Goal: Task Accomplishment & Management: Use online tool/utility

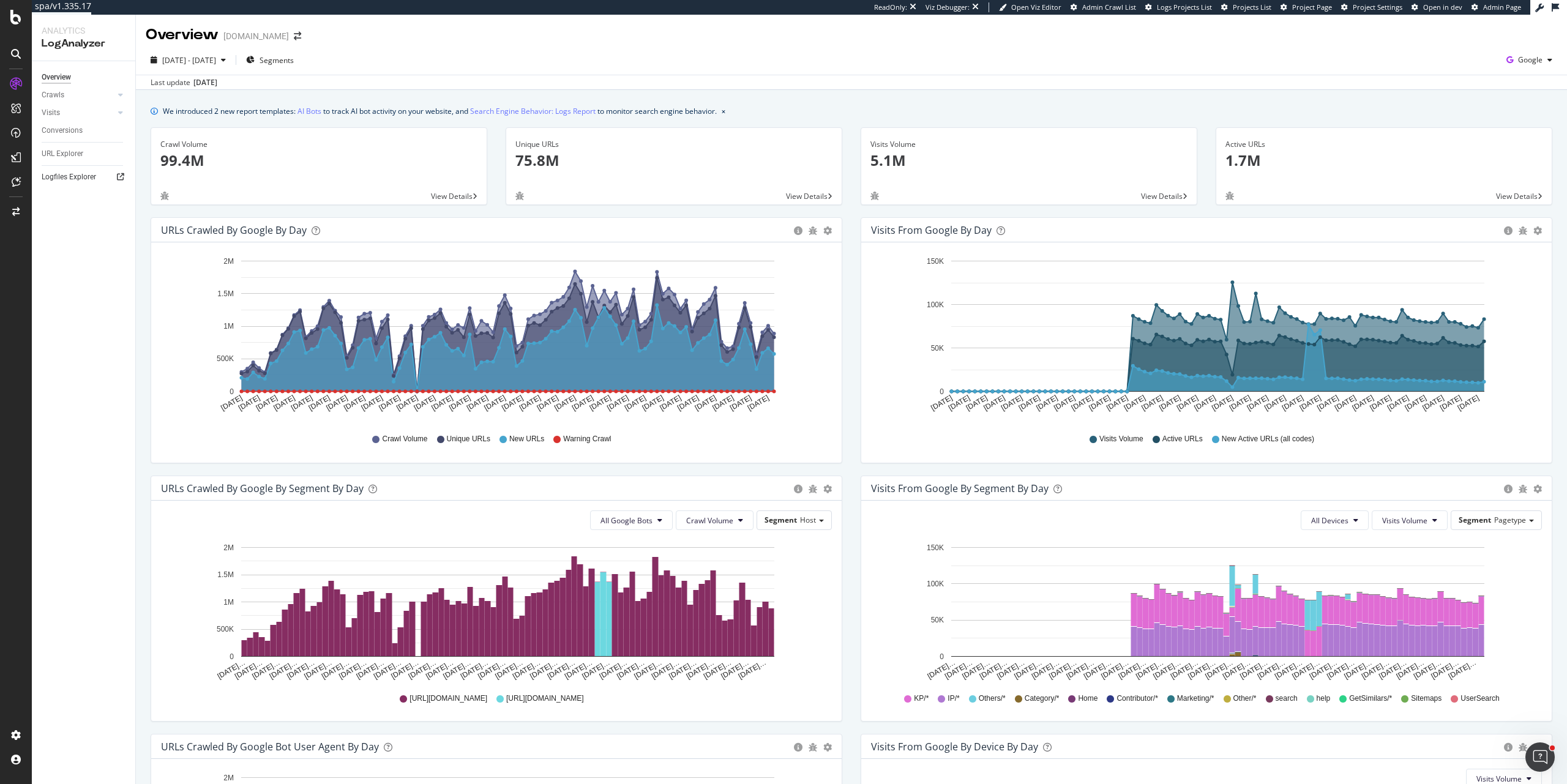
click at [97, 181] on link "Logfiles Explorer" at bounding box center [85, 177] width 85 height 13
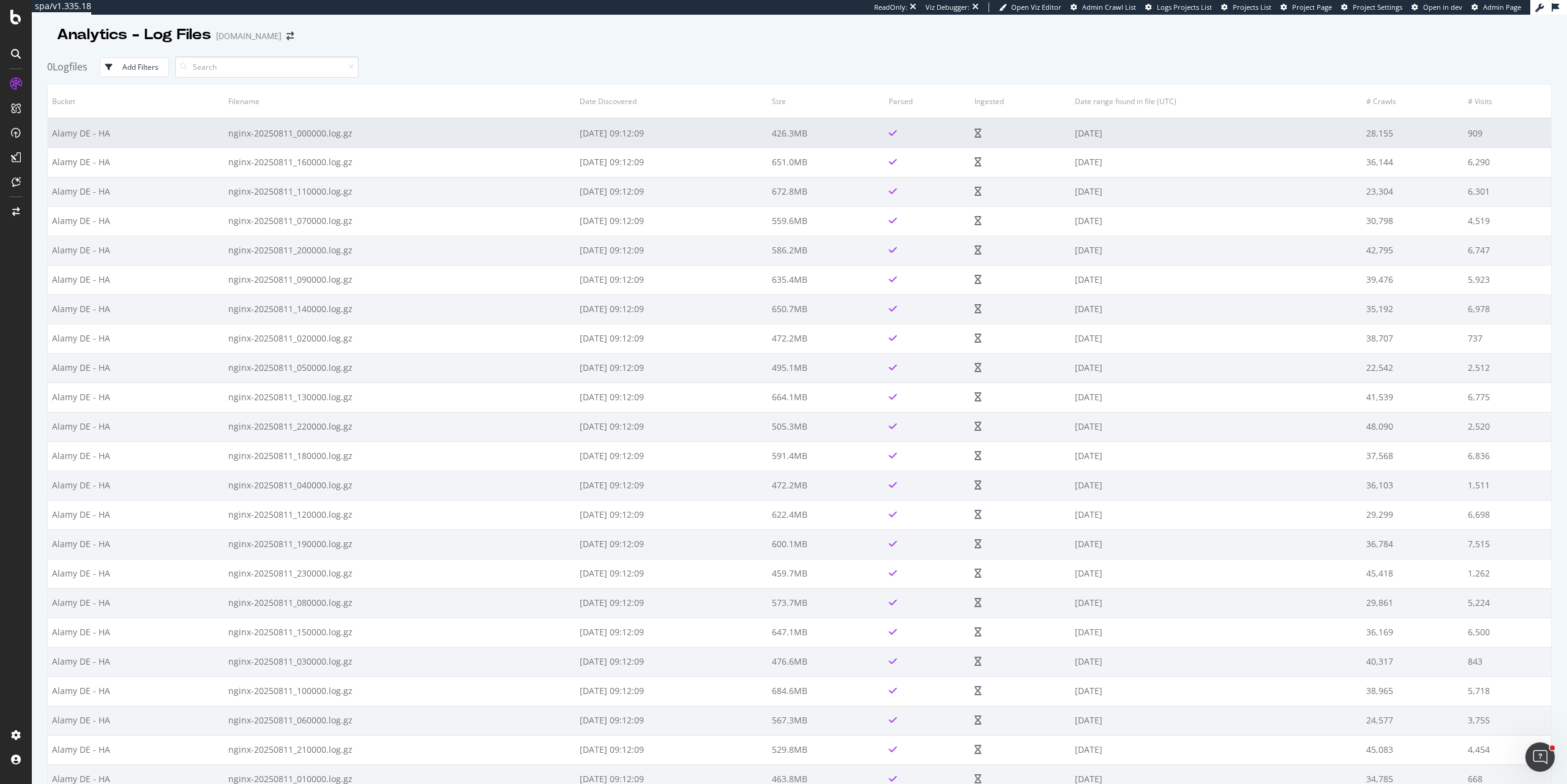
click at [1174, 132] on td "[DATE]" at bounding box center [1215, 132] width 291 height 29
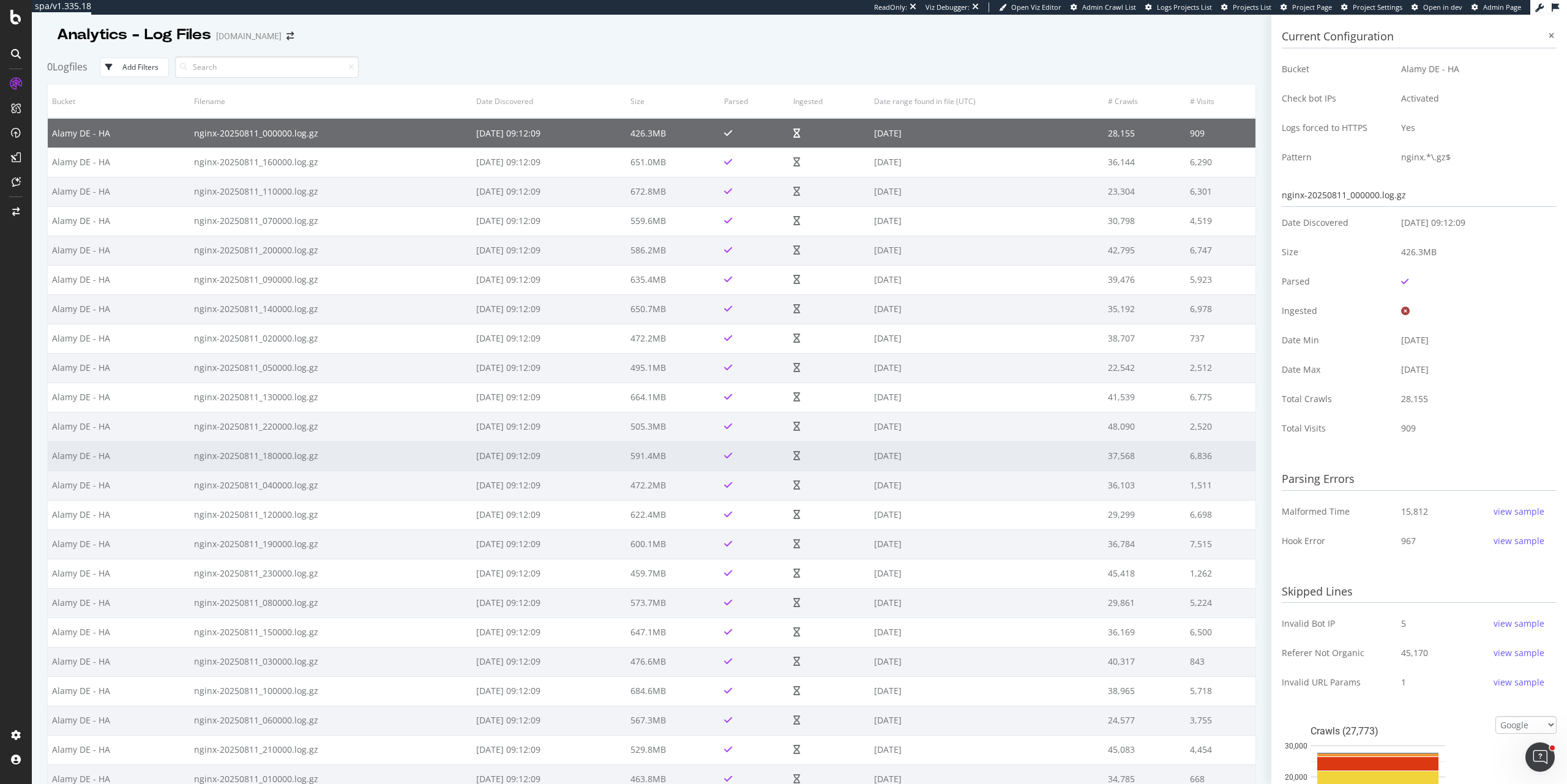
click at [1124, 444] on td "37,568" at bounding box center [1145, 456] width 82 height 29
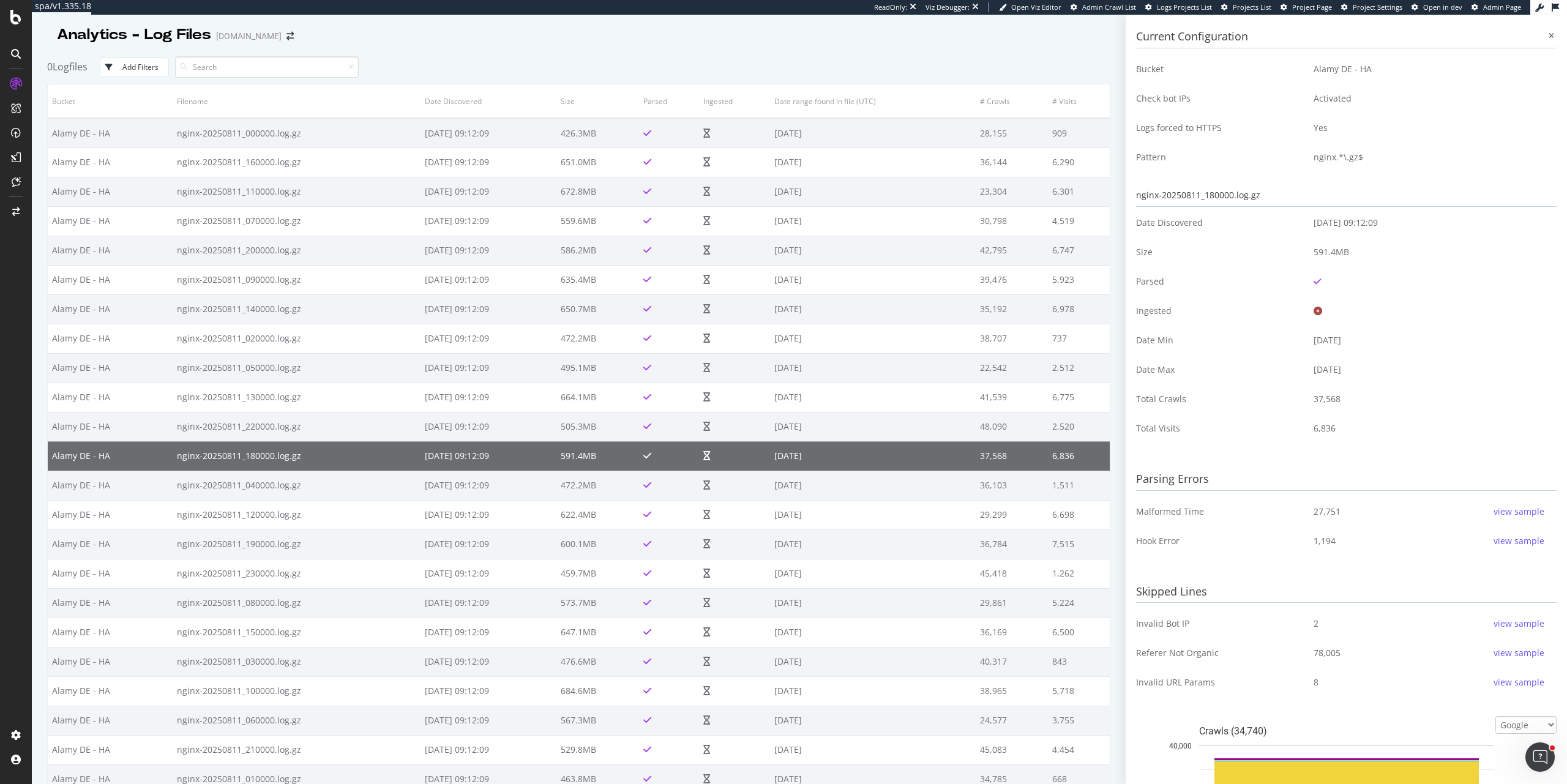
click at [1503, 508] on div "view sample" at bounding box center [1519, 512] width 51 height 12
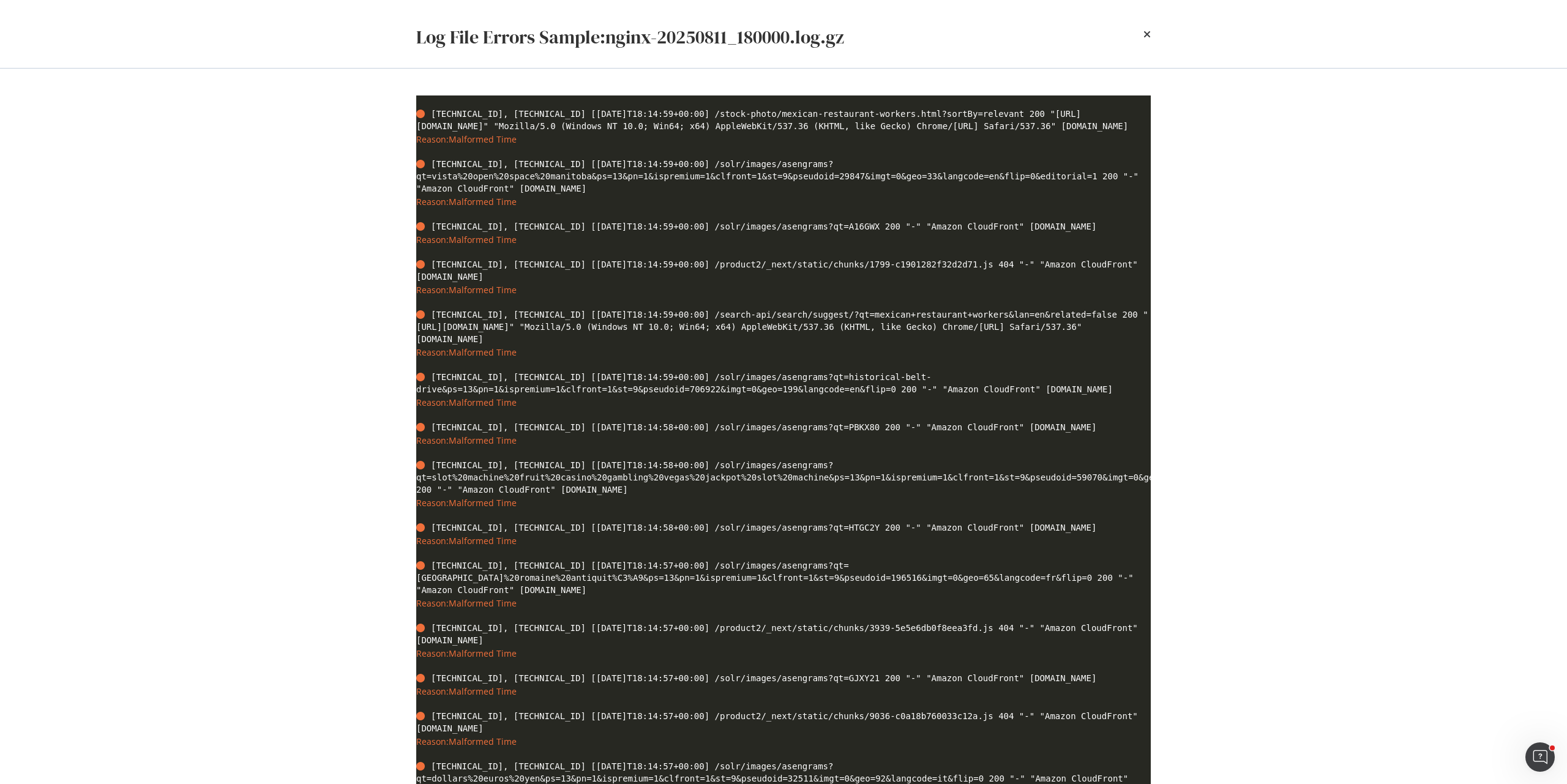
scroll to position [19, 0]
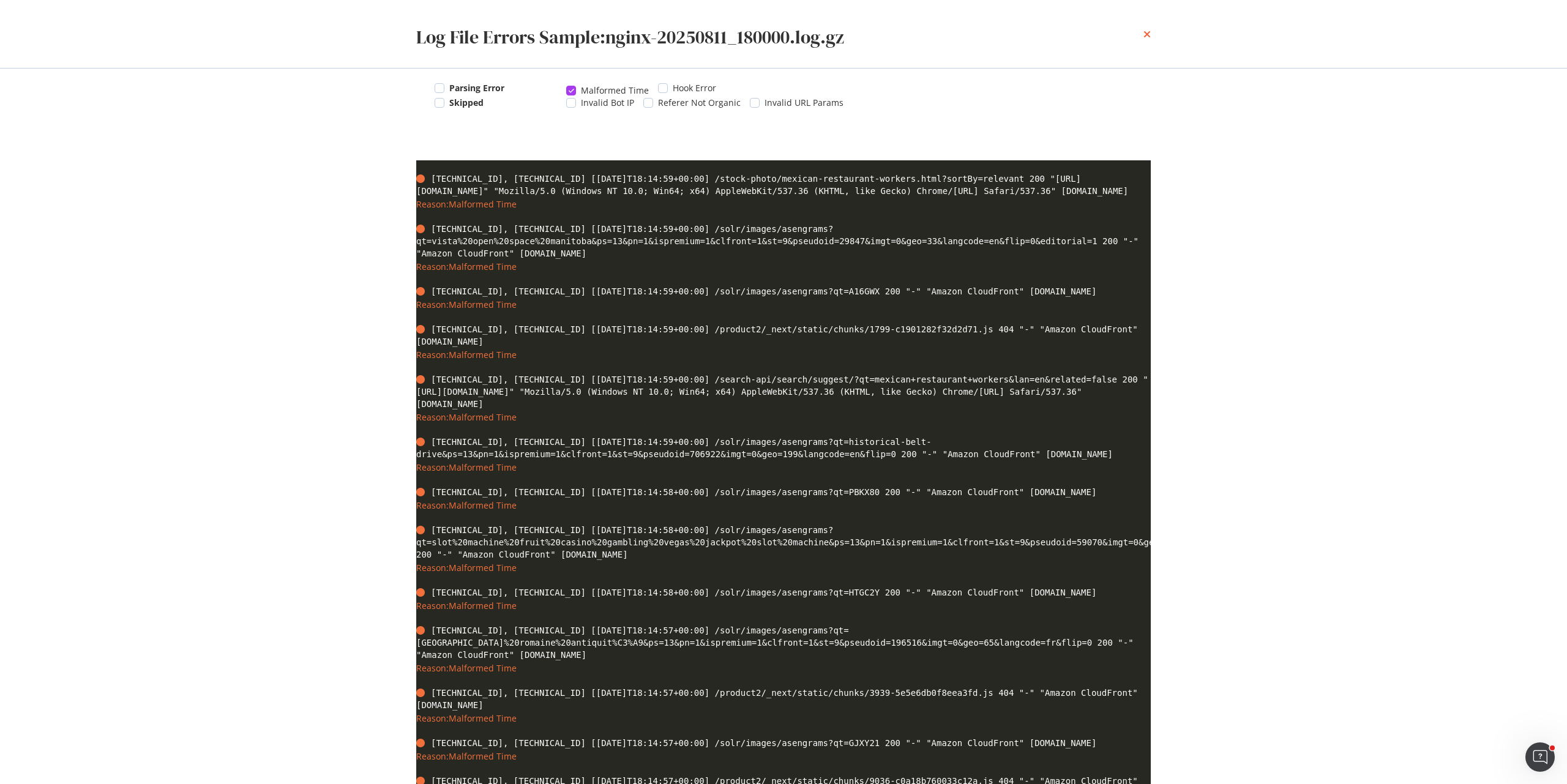
click at [1148, 32] on icon "times" at bounding box center [1147, 34] width 7 height 10
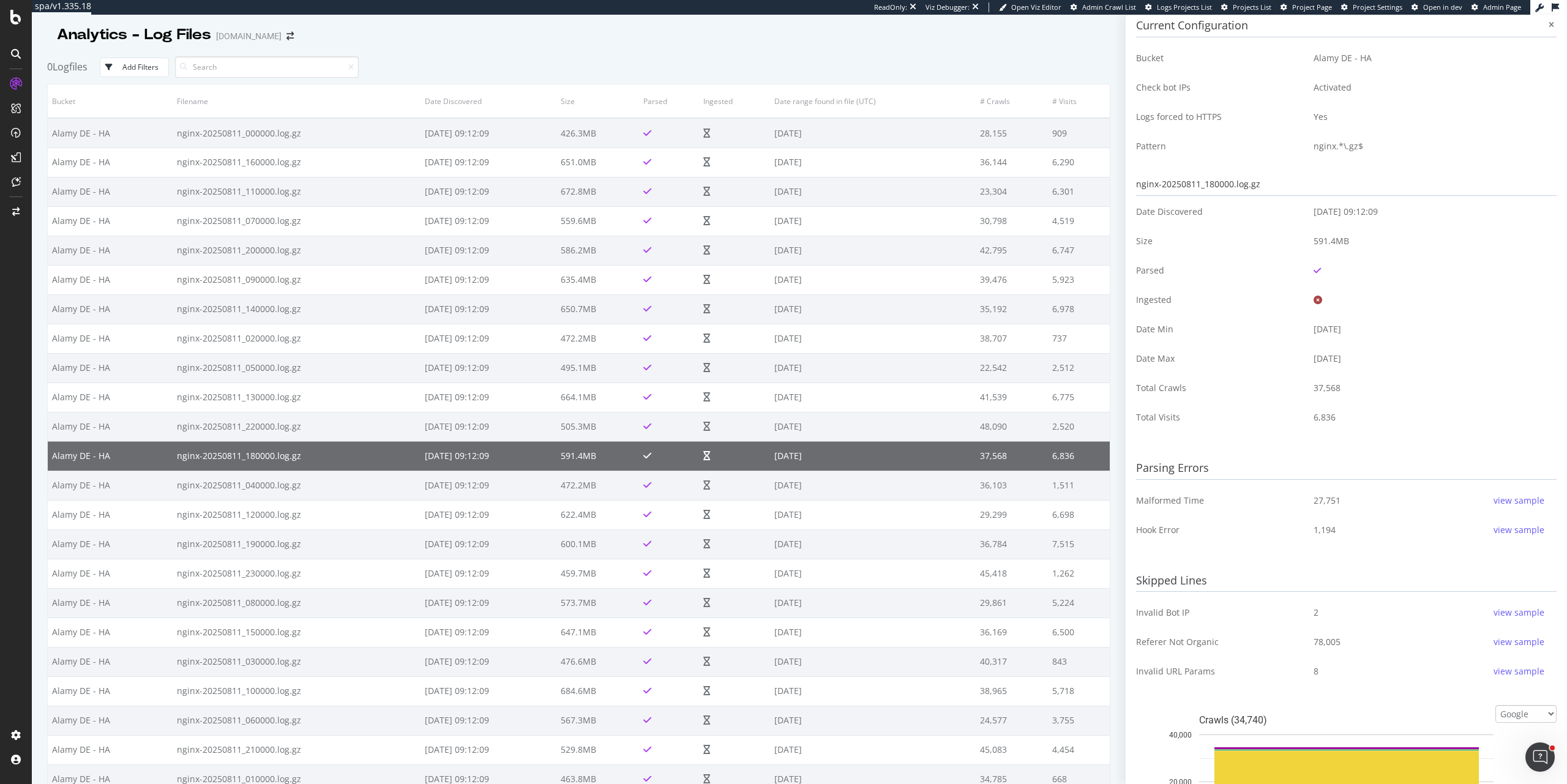
scroll to position [0, 0]
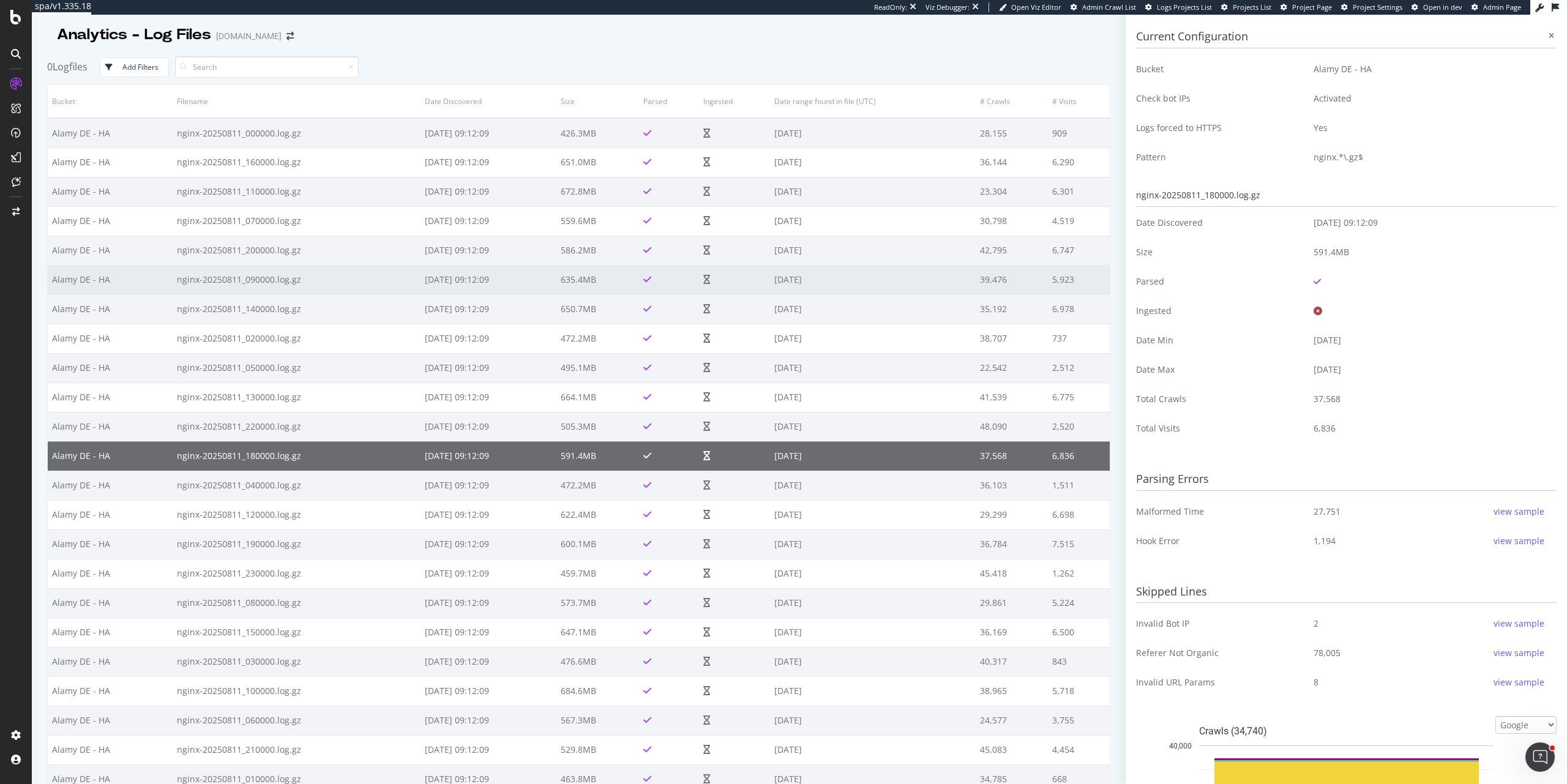
click at [956, 287] on td "[DATE]" at bounding box center [873, 279] width 206 height 29
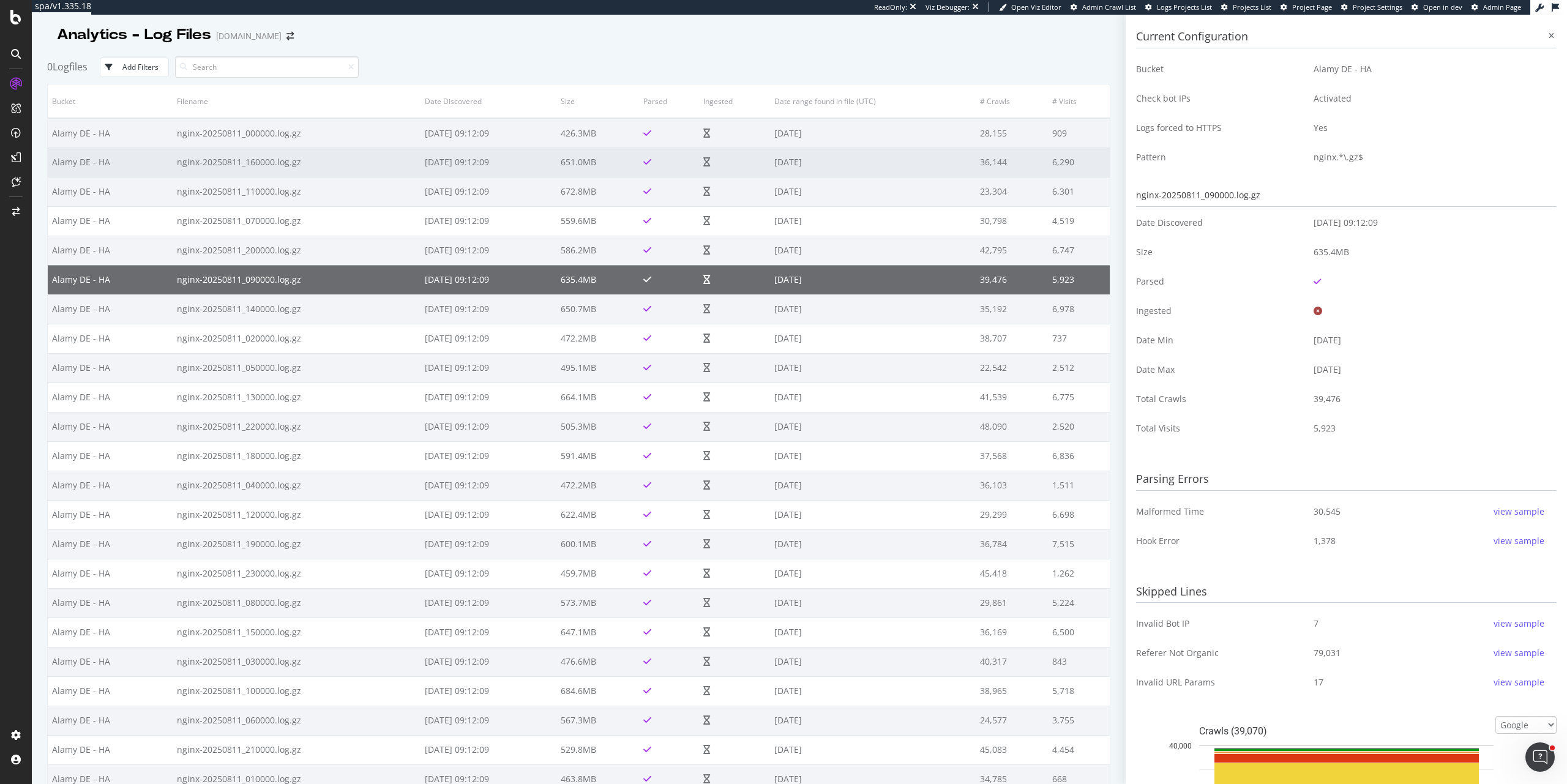
click at [1011, 170] on td "36,144" at bounding box center [1012, 162] width 73 height 29
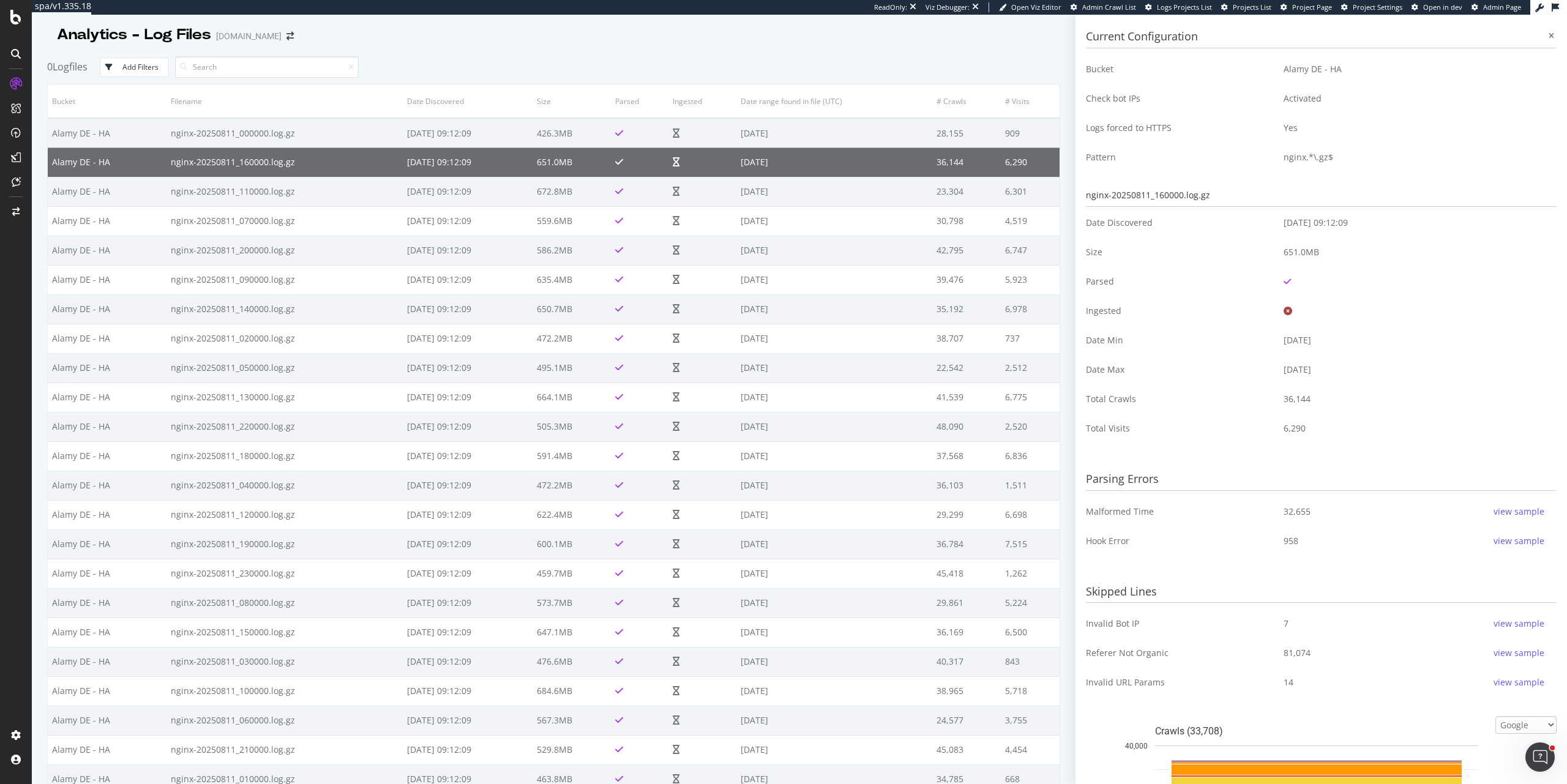
click at [1500, 515] on div "view sample" at bounding box center [1519, 512] width 51 height 12
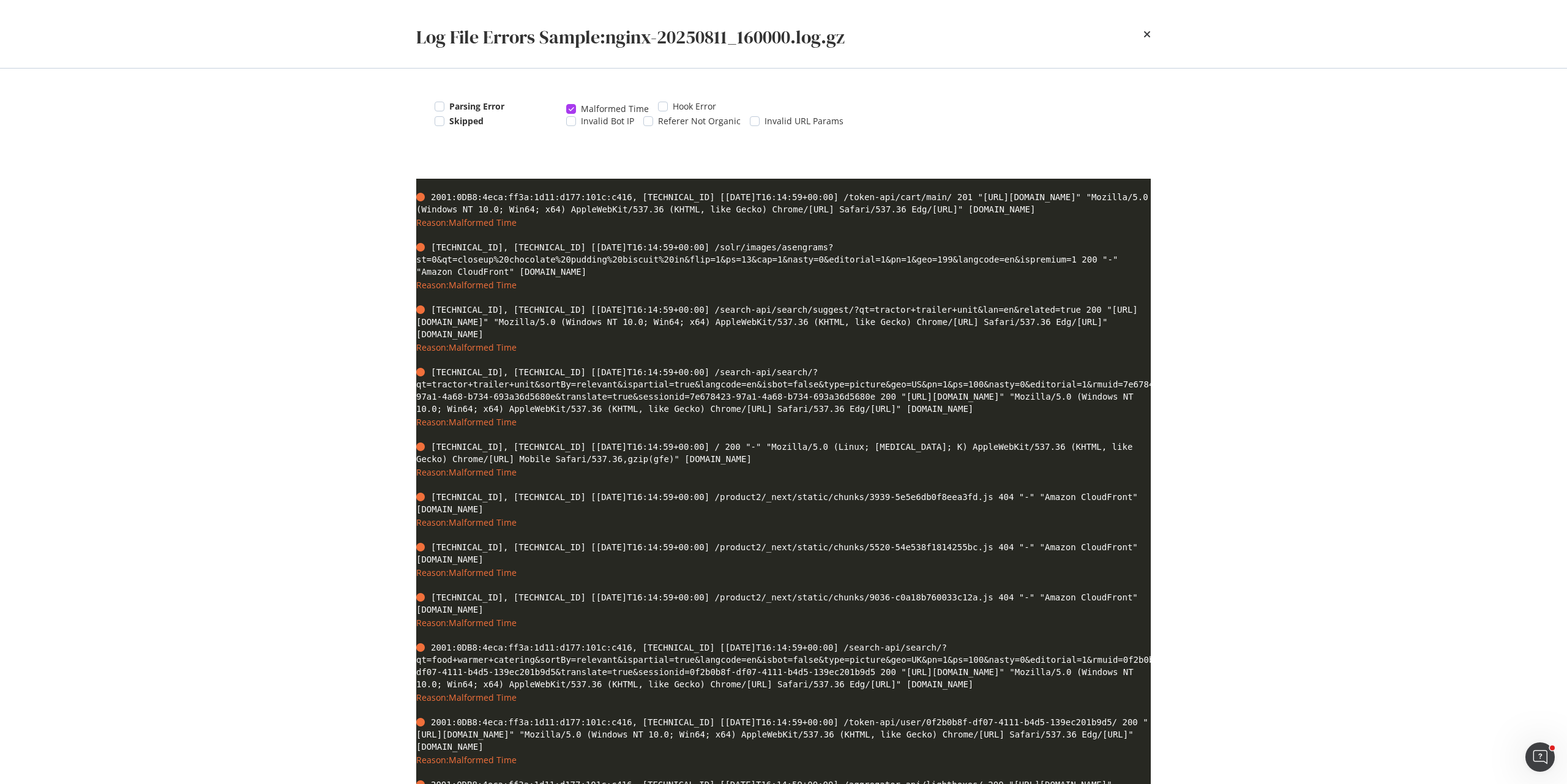
click at [606, 105] on span "Malformed Time" at bounding box center [614, 108] width 68 height 12
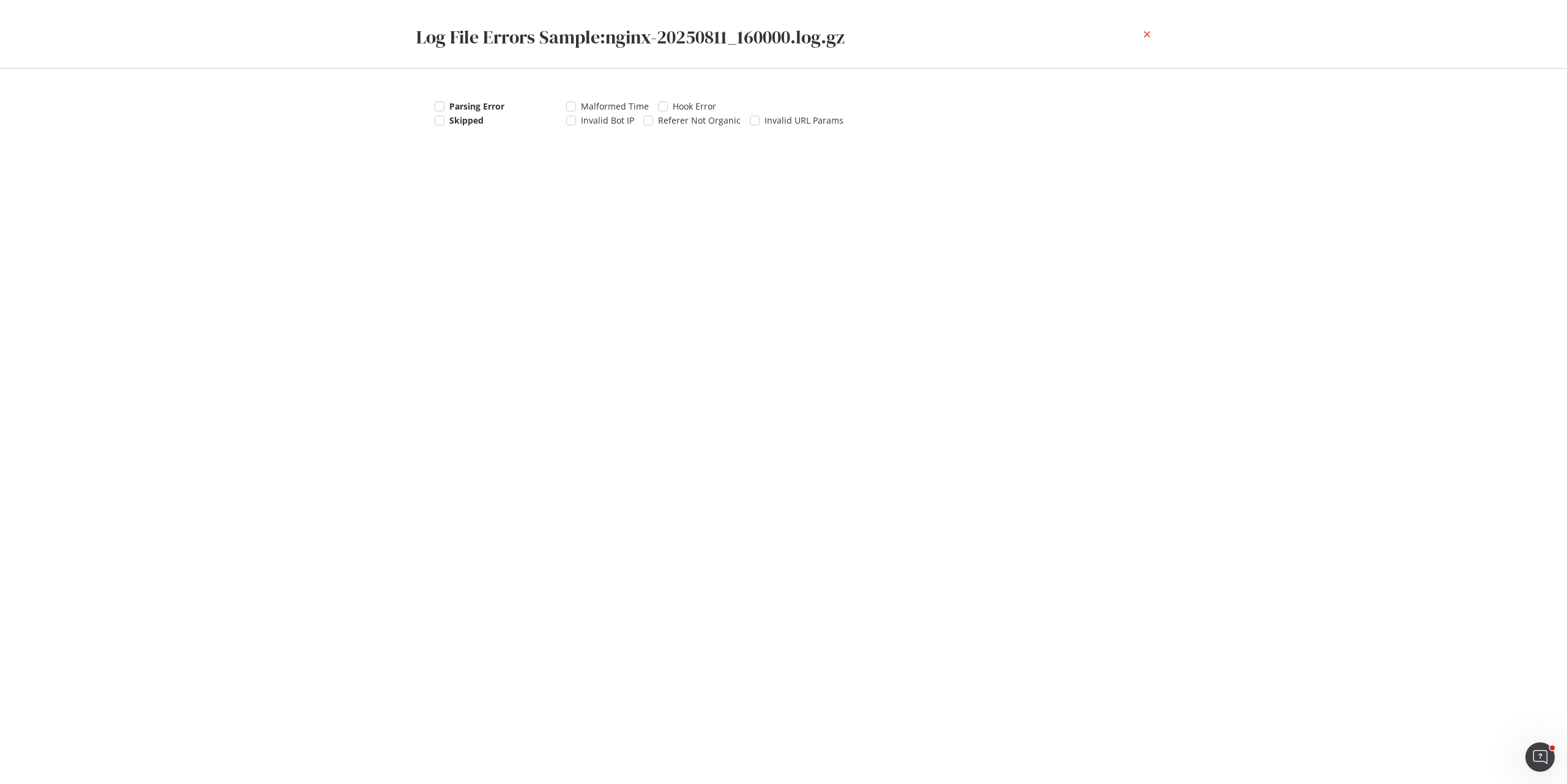
click at [1149, 35] on icon "times" at bounding box center [1147, 34] width 7 height 10
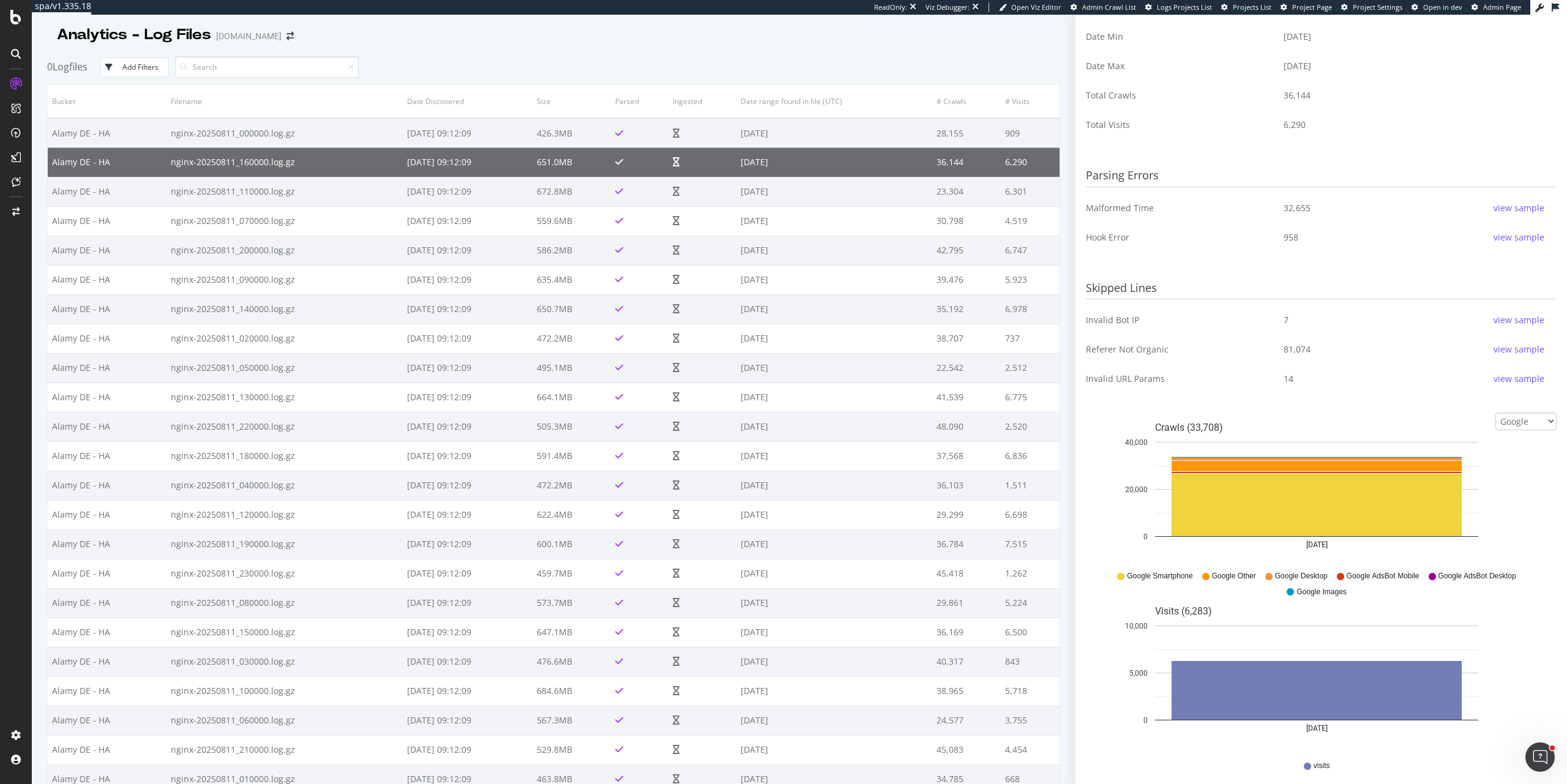
scroll to position [376, 0]
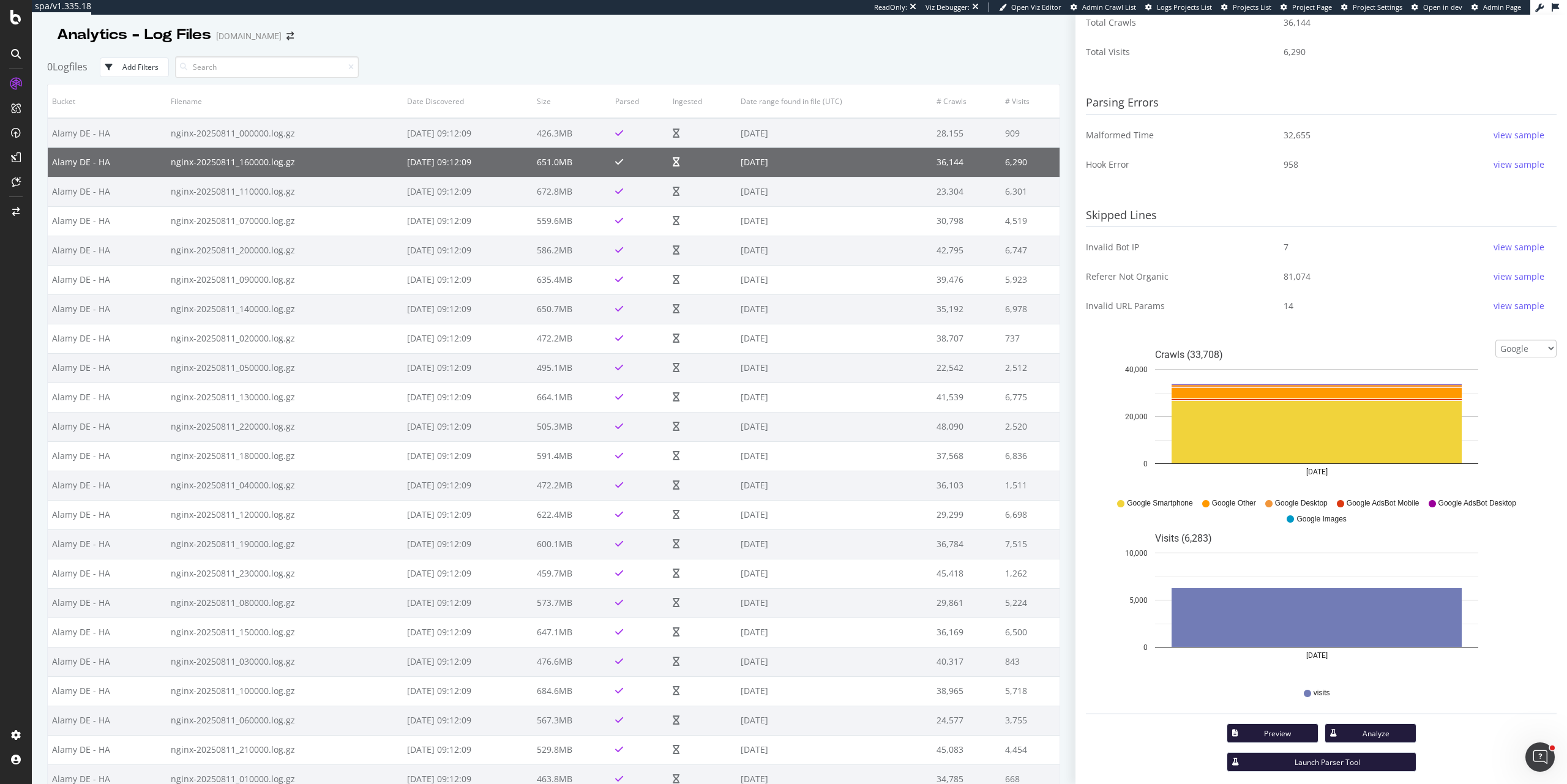
click at [1285, 734] on div "Preview" at bounding box center [1277, 733] width 61 height 10
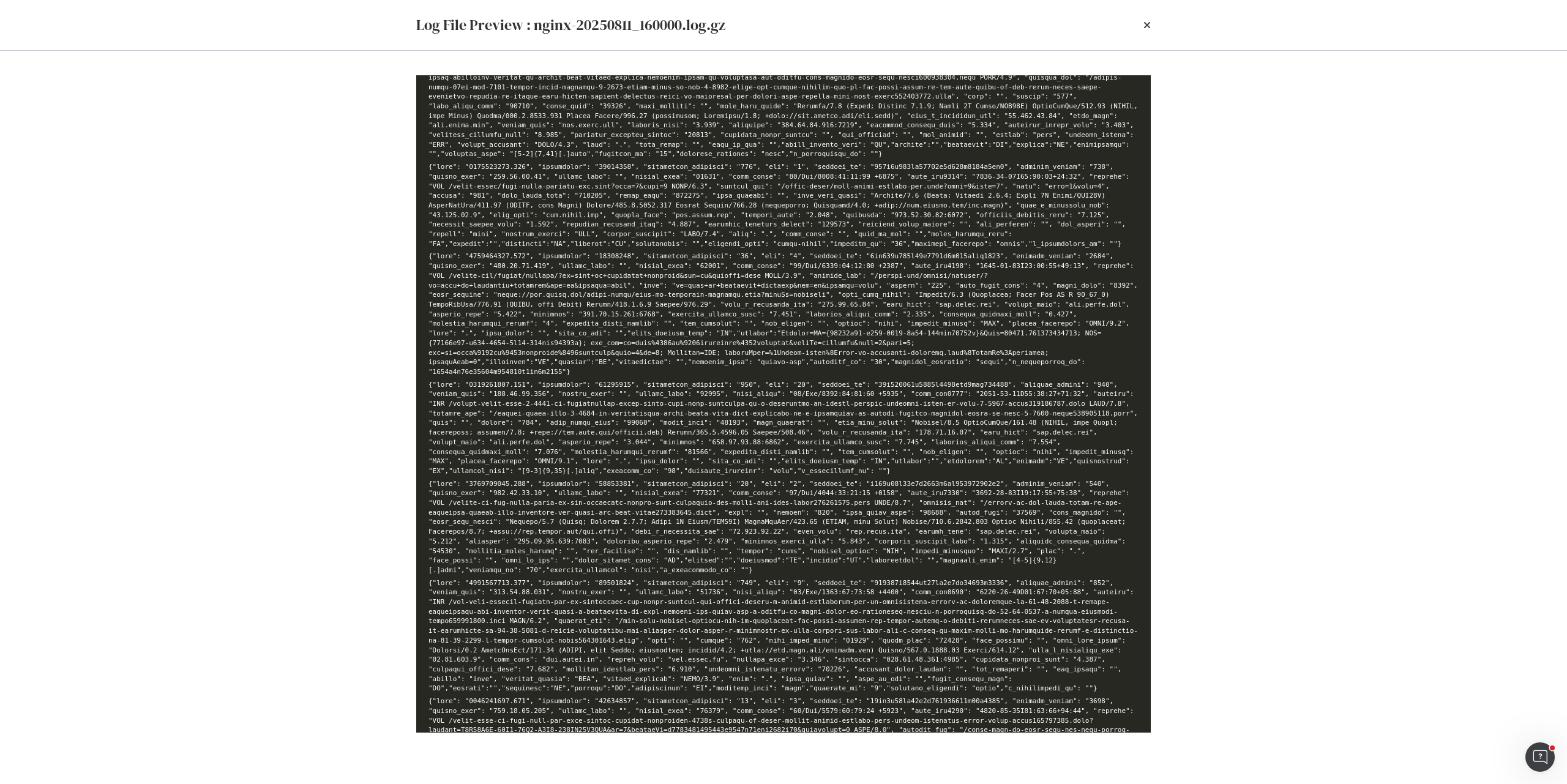
scroll to position [450, 0]
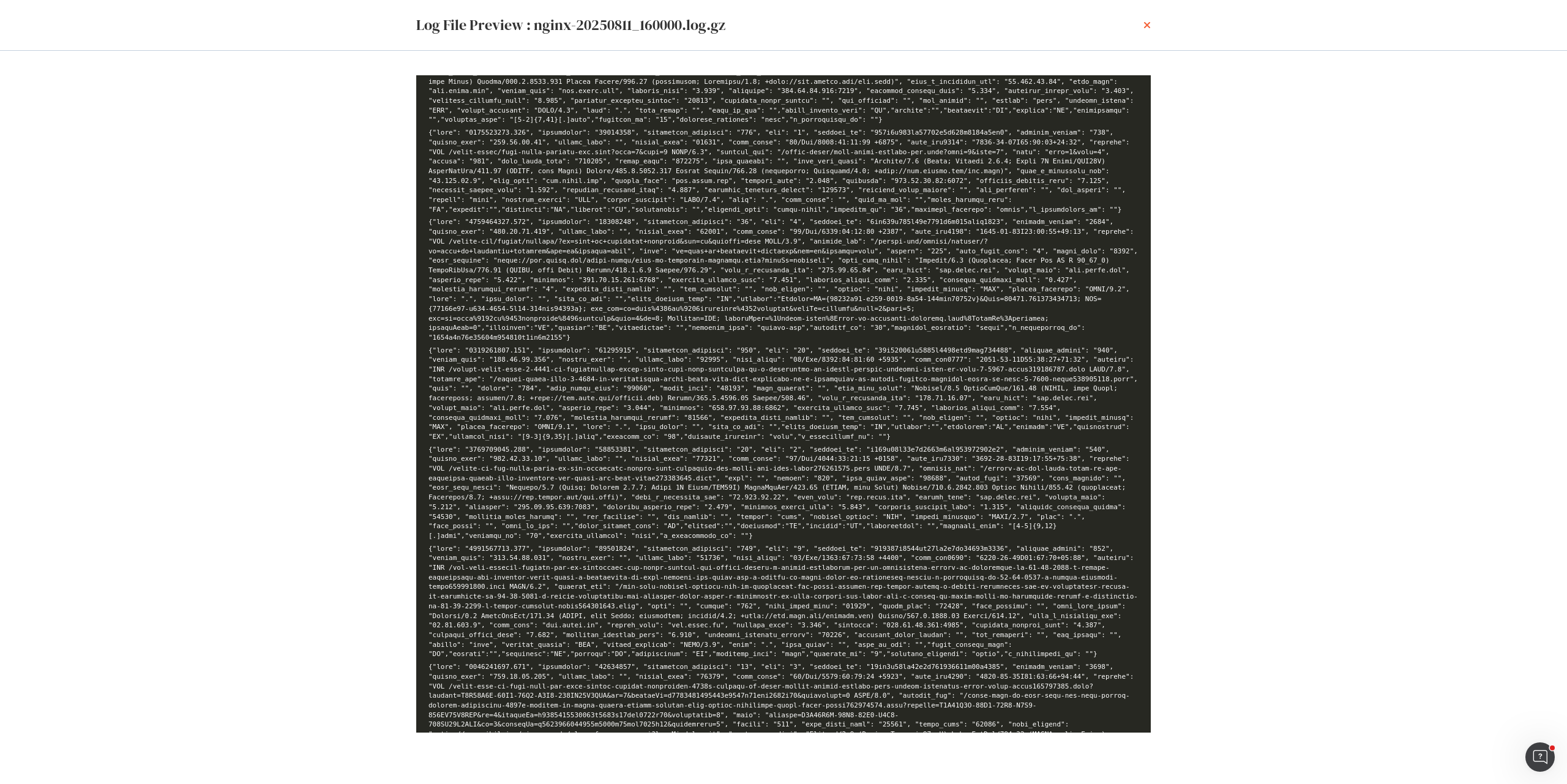
click at [1148, 25] on icon "times" at bounding box center [1147, 25] width 7 height 10
